Goal: Task Accomplishment & Management: Manage account settings

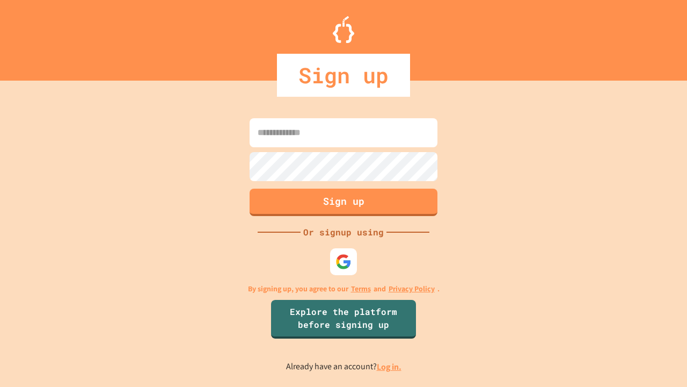
click at [390, 366] on link "Log in." at bounding box center [389, 366] width 25 height 11
